Goal: Task Accomplishment & Management: Manage account settings

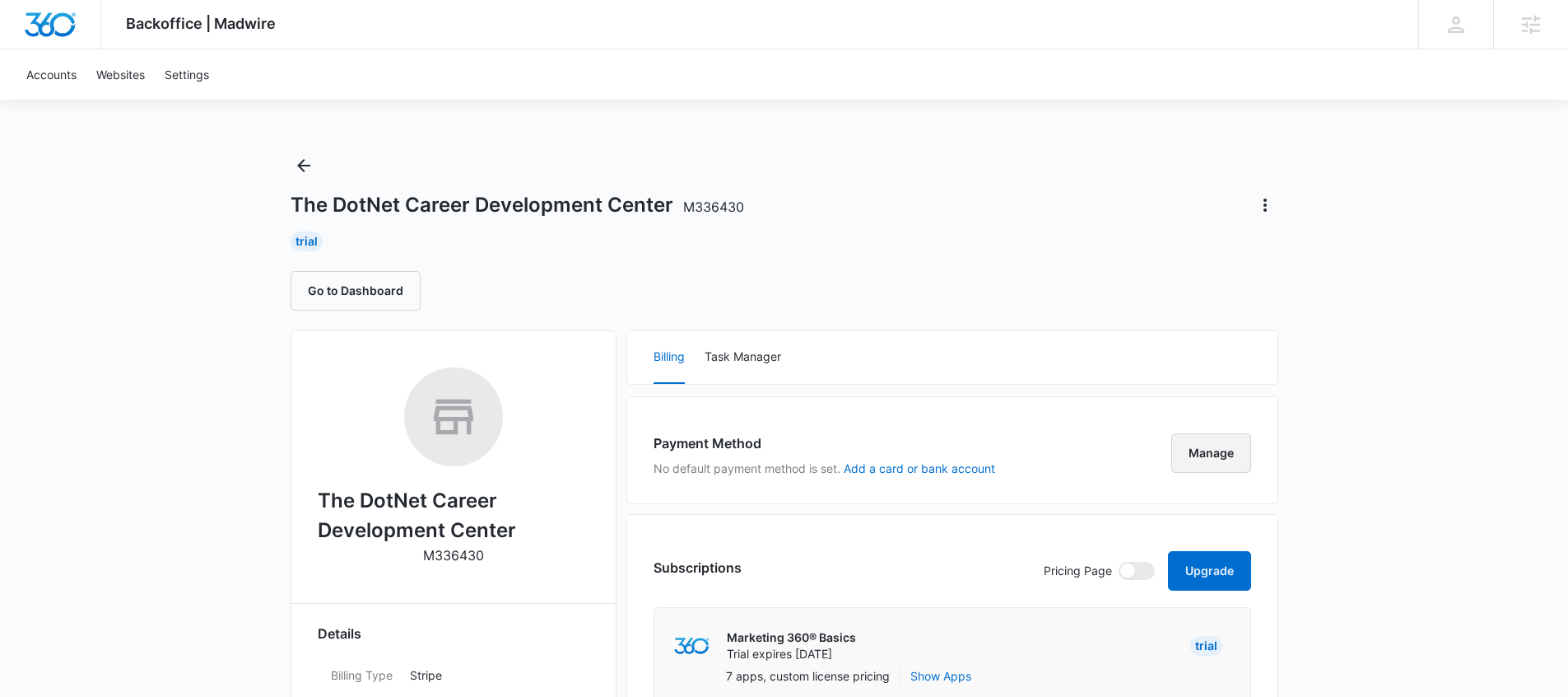
click at [1211, 450] on button "Manage" at bounding box center [1210, 453] width 79 height 39
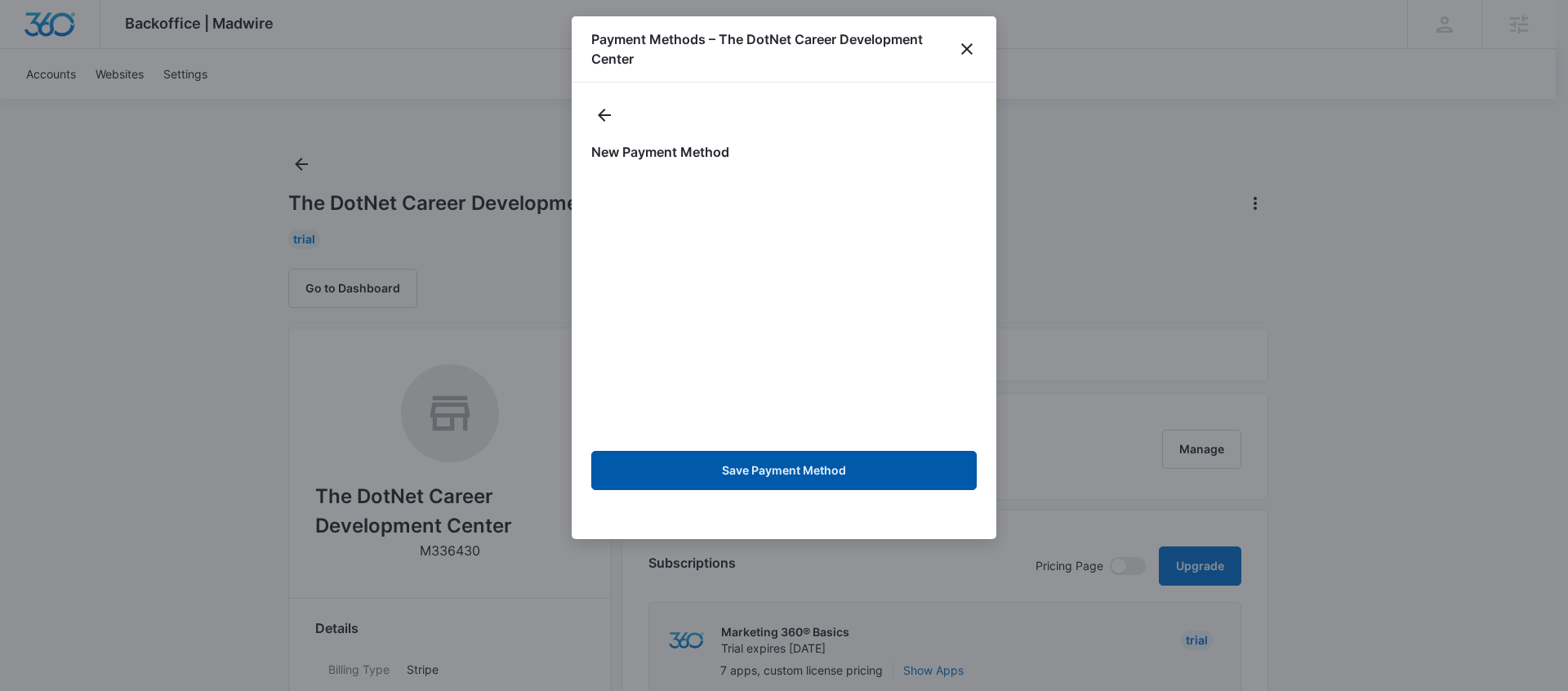
click at [824, 463] on button "Save Payment Method" at bounding box center [784, 470] width 385 height 39
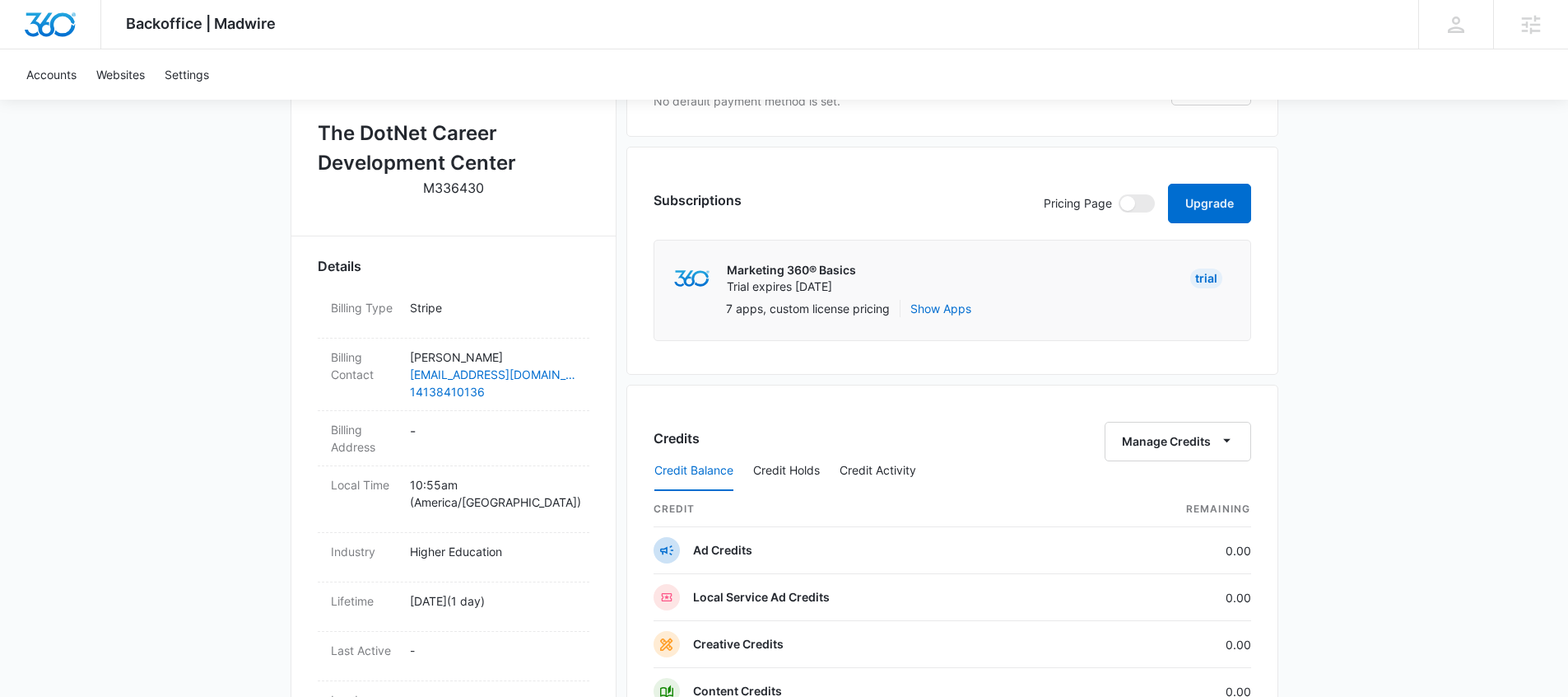
scroll to position [368, 0]
click at [417, 433] on dd "-" at bounding box center [493, 436] width 167 height 34
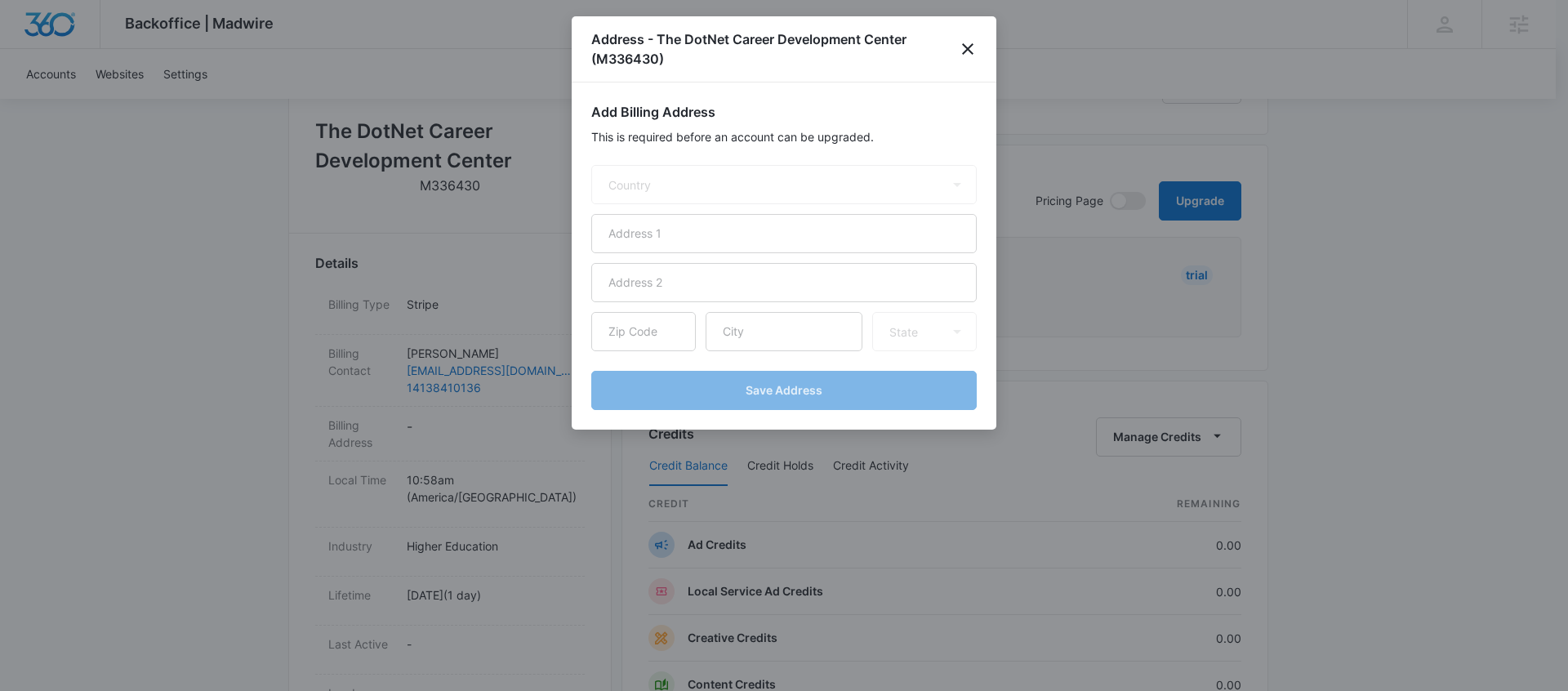
select select "US"
click at [702, 241] on input "text" at bounding box center [784, 233] width 385 height 39
click at [669, 232] on input "text" at bounding box center [784, 233] width 385 height 39
type input "758 Maroon Peak Circle"
click at [645, 328] on input "text" at bounding box center [644, 331] width 105 height 39
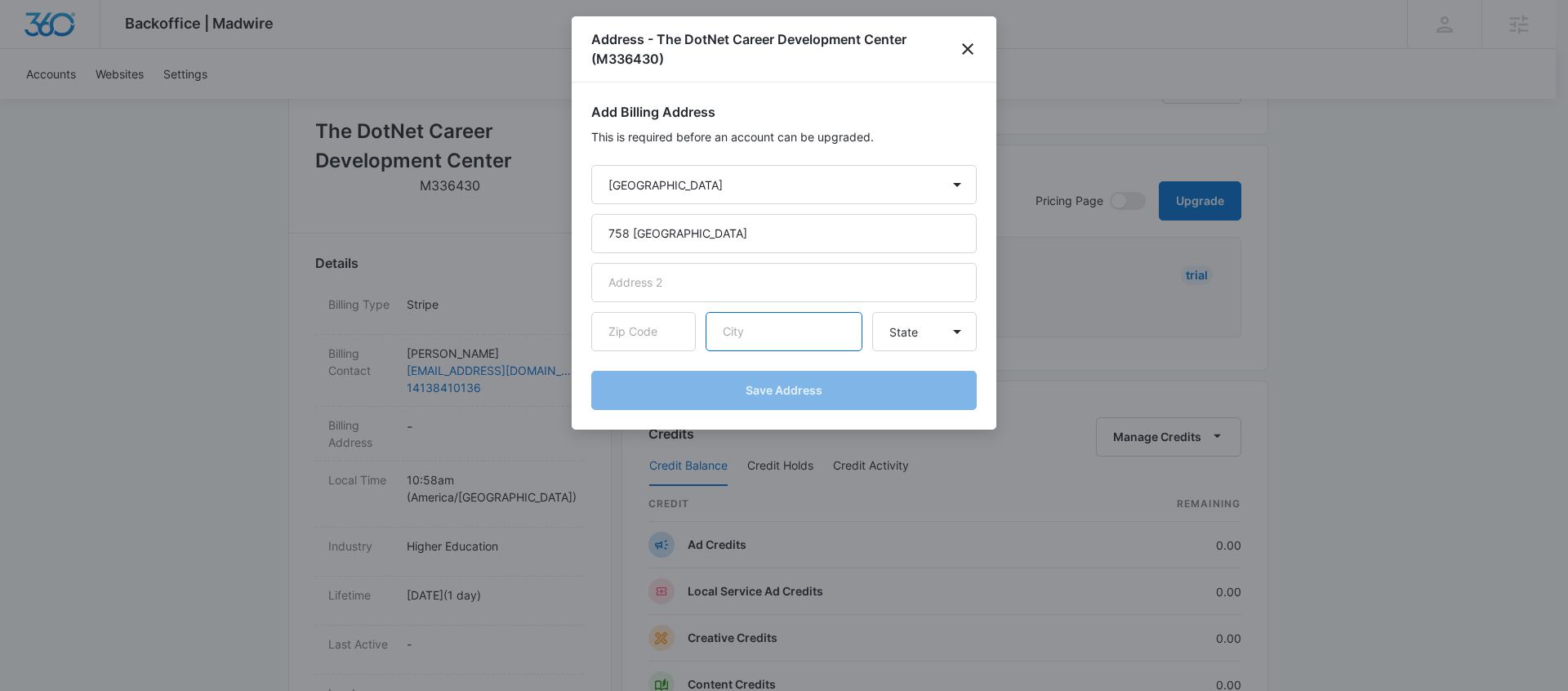
click at [729, 330] on input "text" at bounding box center [784, 331] width 157 height 39
type input "Superior"
click at [912, 342] on select "State Alaska Alabama Arkansas American Samoa Arizona California Colorado Connec…" at bounding box center [924, 331] width 105 height 39
select select "CO"
click at [872, 312] on select "State Alaska Alabama Arkansas American Samoa Arizona California Colorado Connec…" at bounding box center [924, 331] width 105 height 39
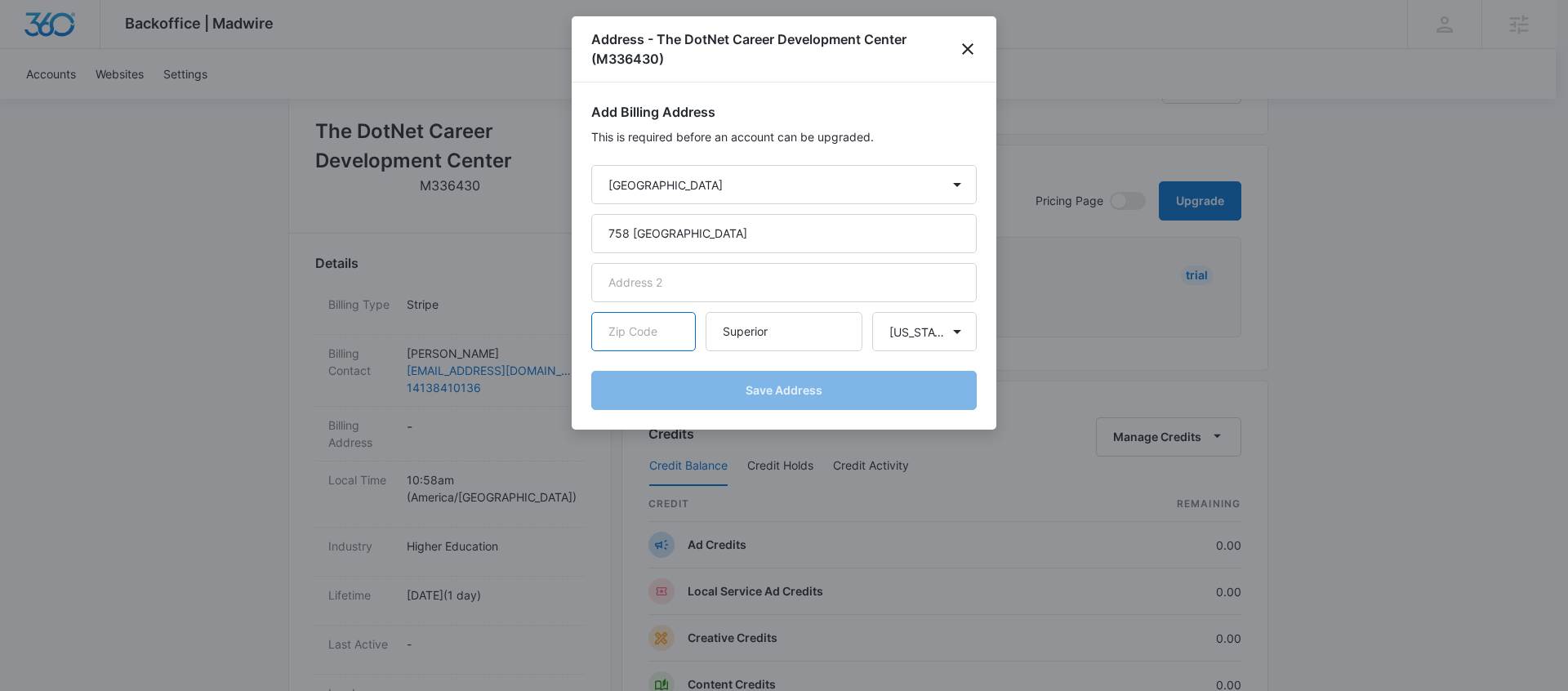
click at [645, 327] on input "text" at bounding box center [644, 331] width 105 height 39
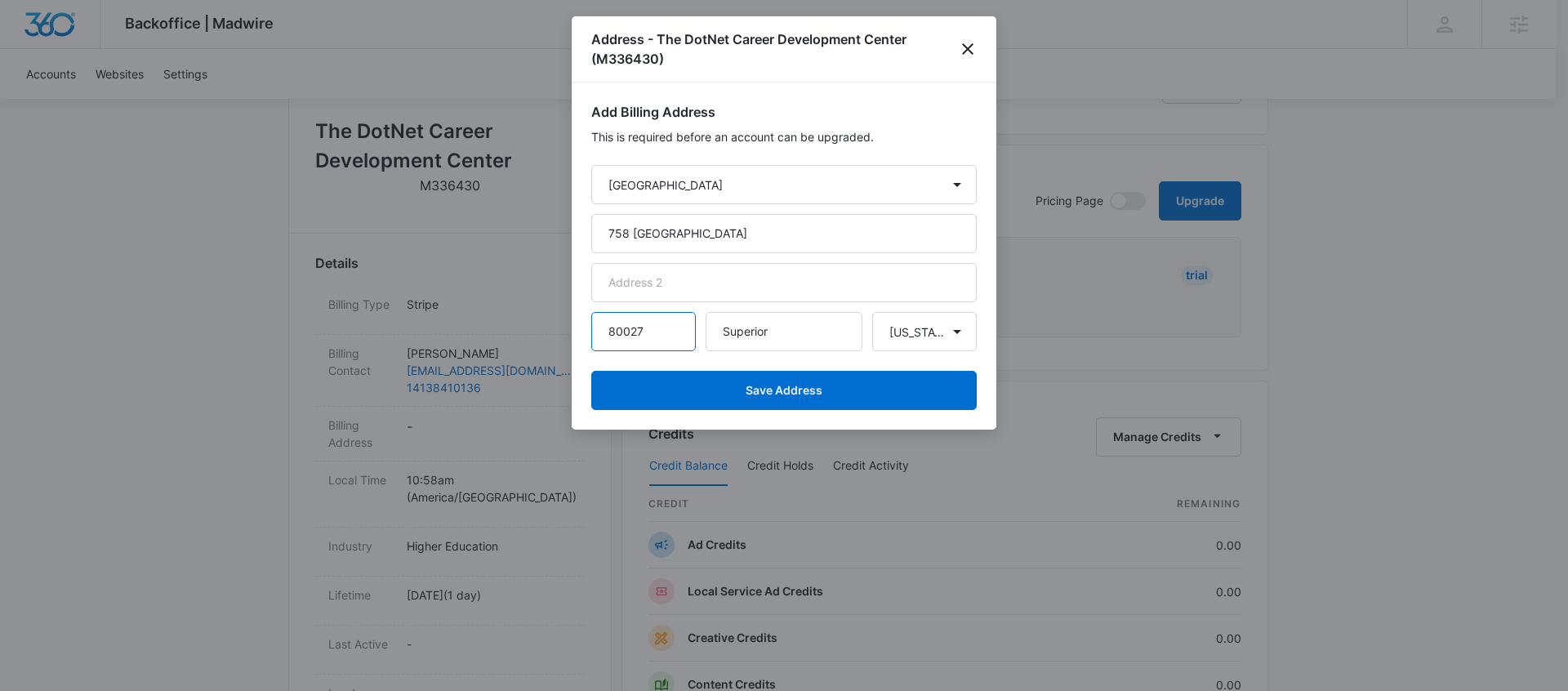
type input "80027"
click at [988, 309] on div "Add Billing Address This is required before an account can be upgraded. Country…" at bounding box center [784, 256] width 425 height 347
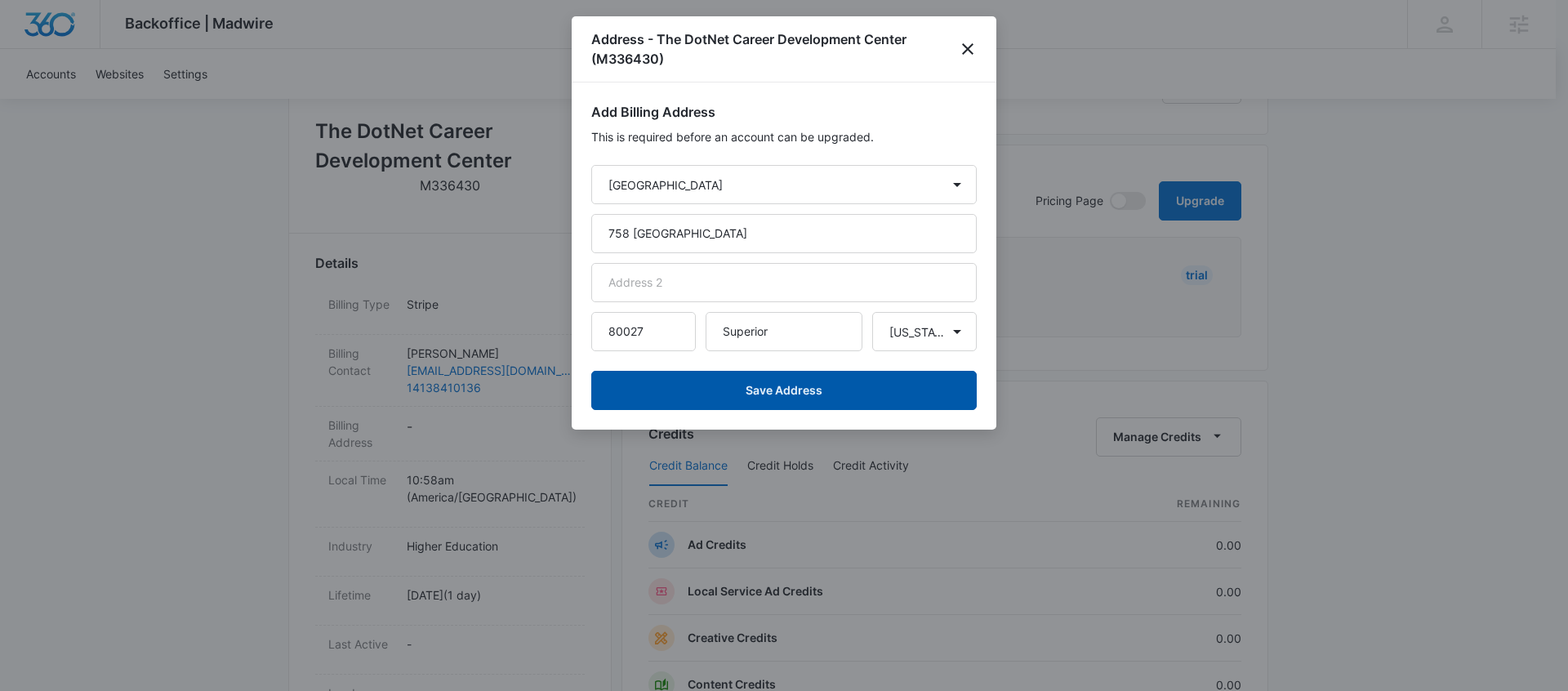
click at [813, 390] on button "Save Address" at bounding box center [784, 390] width 385 height 39
